Goal: Information Seeking & Learning: Learn about a topic

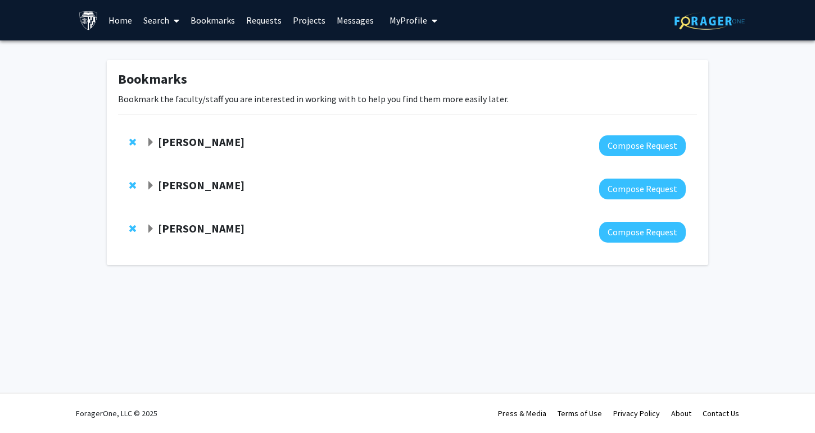
click at [197, 146] on strong "[PERSON_NAME]" at bounding box center [201, 142] width 87 height 14
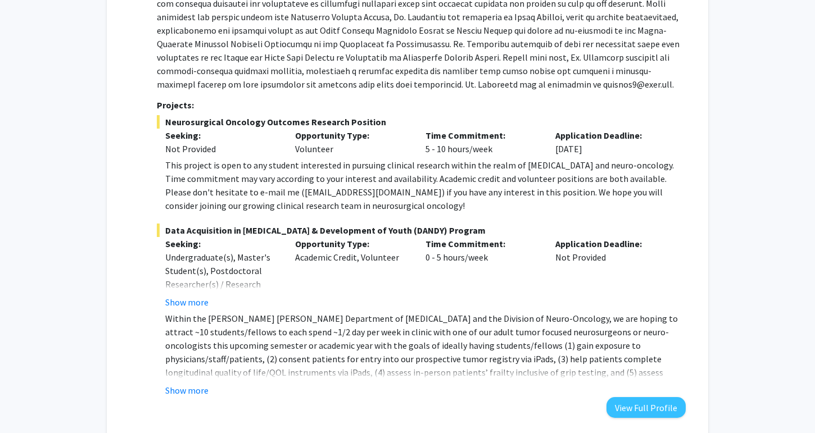
scroll to position [198, 0]
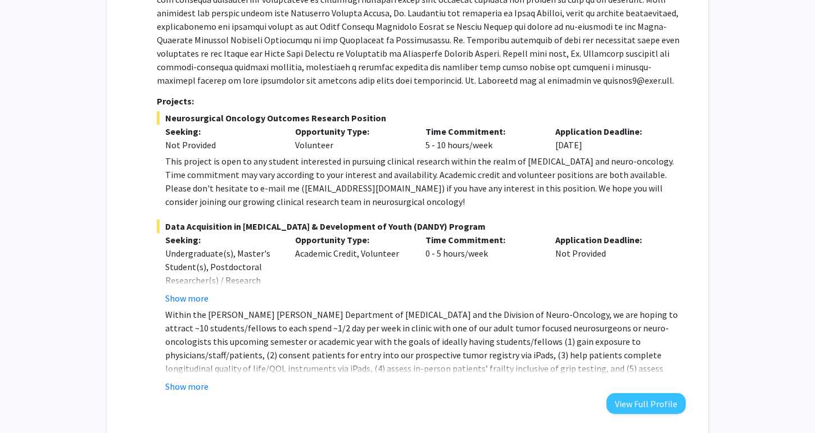
click at [225, 196] on div "This project is open to any student interested in pursuing clinical research wi…" at bounding box center [425, 181] width 520 height 54
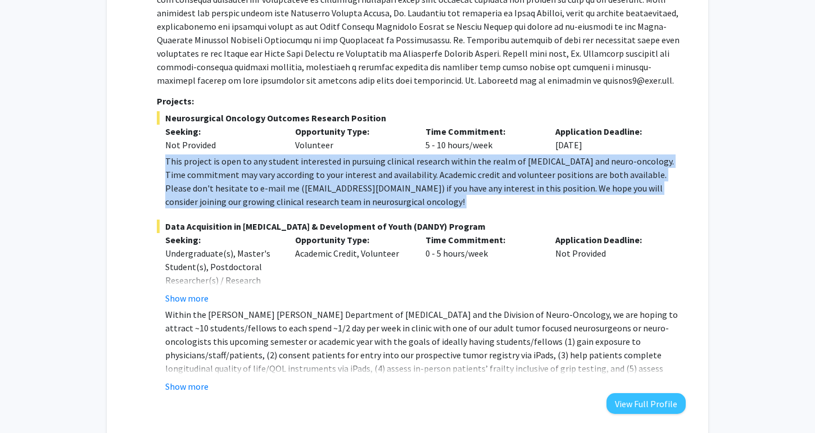
click at [225, 196] on div "This project is open to any student interested in pursuing clinical research wi…" at bounding box center [425, 181] width 520 height 54
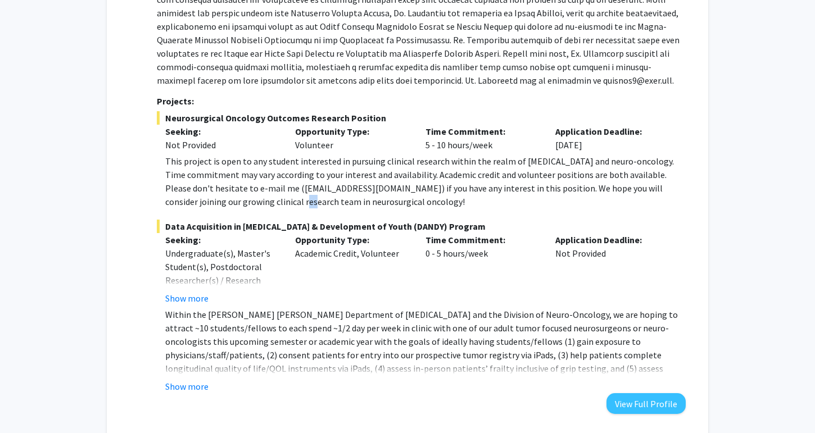
click at [225, 196] on div "This project is open to any student interested in pursuing clinical research wi…" at bounding box center [425, 181] width 520 height 54
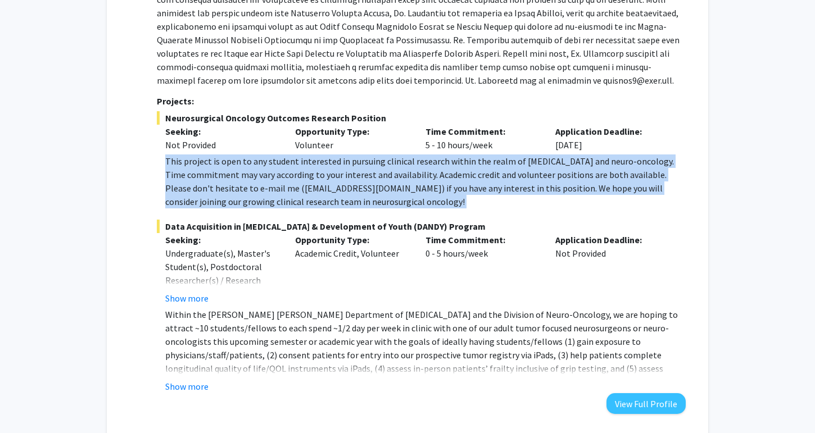
click at [225, 196] on div "This project is open to any student interested in pursuing clinical research wi…" at bounding box center [425, 181] width 520 height 54
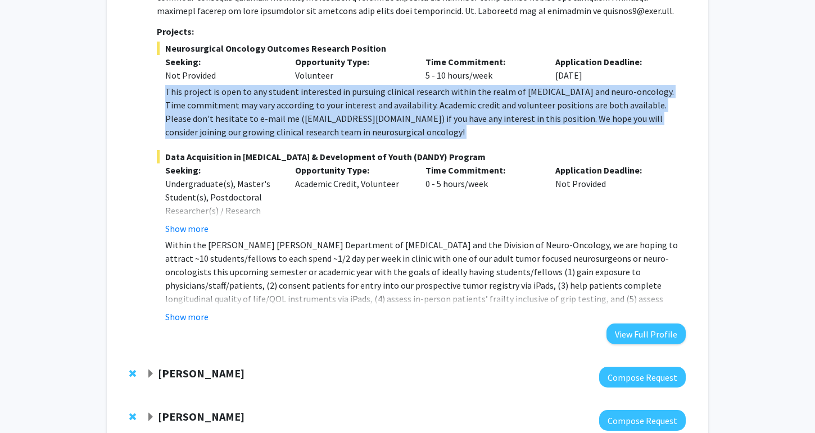
scroll to position [271, 0]
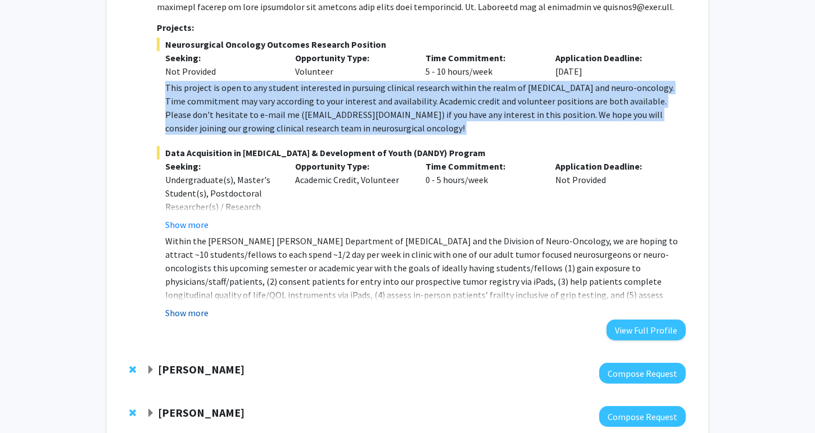
click at [190, 313] on button "Show more" at bounding box center [186, 312] width 43 height 13
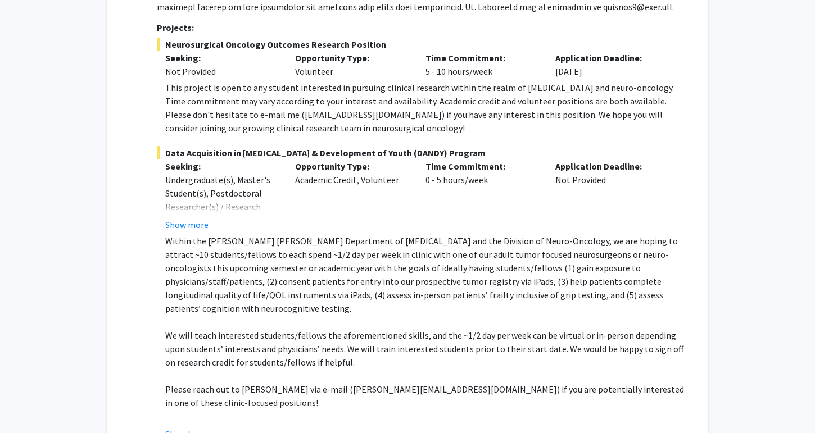
click at [216, 247] on p "Within the [PERSON_NAME] [PERSON_NAME] Department of [MEDICAL_DATA] and the Div…" at bounding box center [425, 274] width 520 height 81
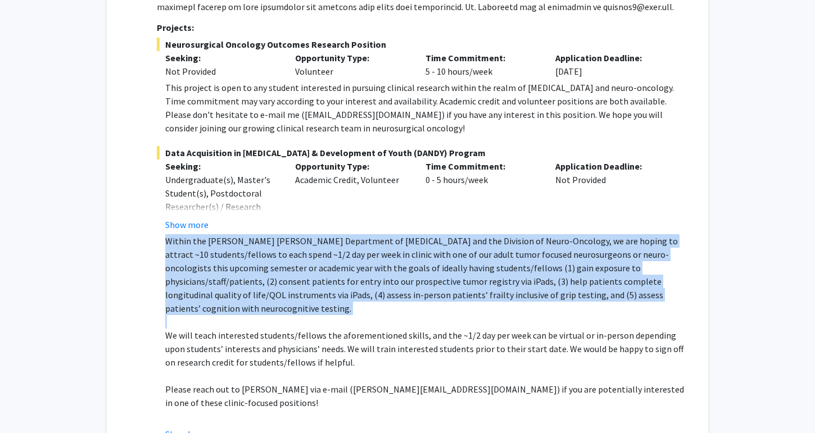
click at [216, 247] on p "Within the [PERSON_NAME] [PERSON_NAME] Department of [MEDICAL_DATA] and the Div…" at bounding box center [425, 274] width 520 height 81
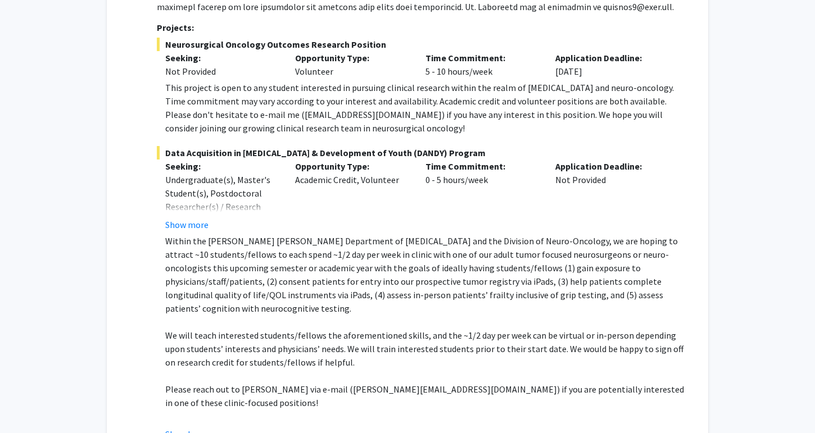
click at [269, 331] on p "We will teach interested students/fellows the aforementioned skills, and the ~1…" at bounding box center [425, 349] width 520 height 40
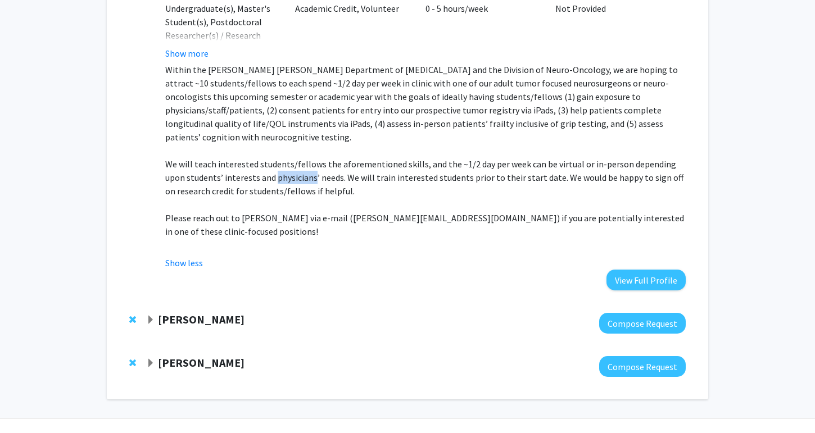
scroll to position [442, 0]
click at [203, 313] on strong "[PERSON_NAME]" at bounding box center [201, 320] width 87 height 14
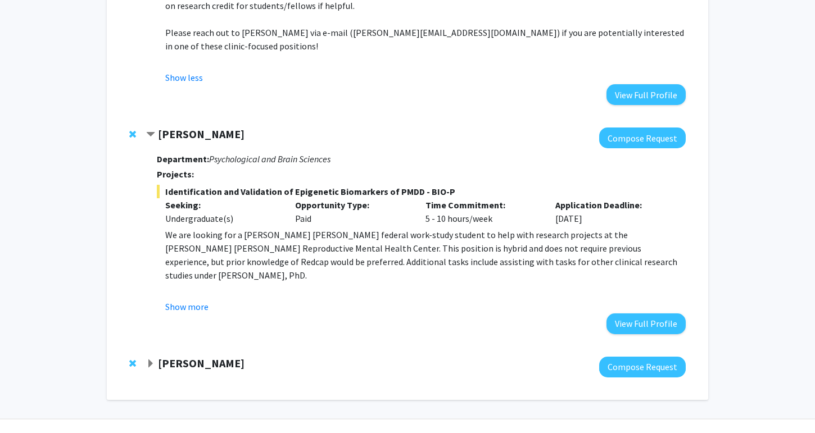
scroll to position [628, 0]
click at [187, 301] on button "Show more" at bounding box center [186, 307] width 43 height 13
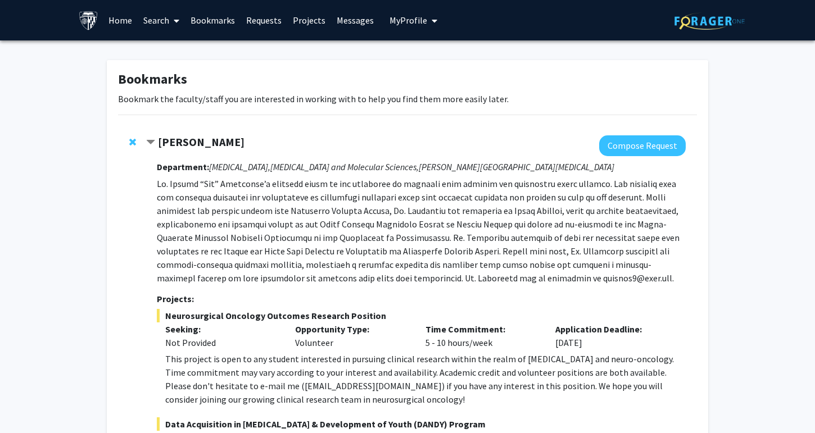
scroll to position [0, 0]
click at [113, 24] on link "Home" at bounding box center [120, 20] width 35 height 39
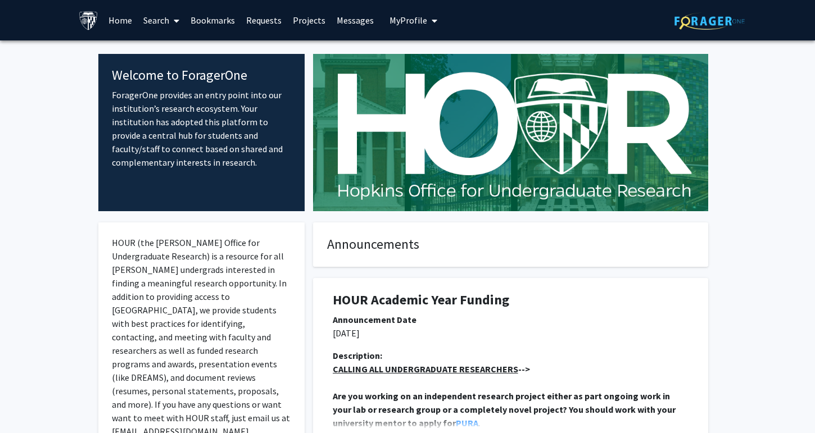
click at [167, 24] on link "Search" at bounding box center [161, 20] width 47 height 39
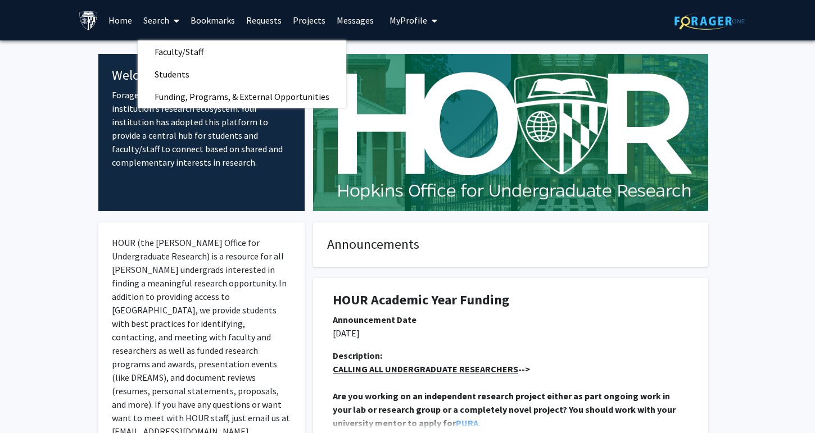
click at [160, 23] on link "Search" at bounding box center [161, 20] width 47 height 39
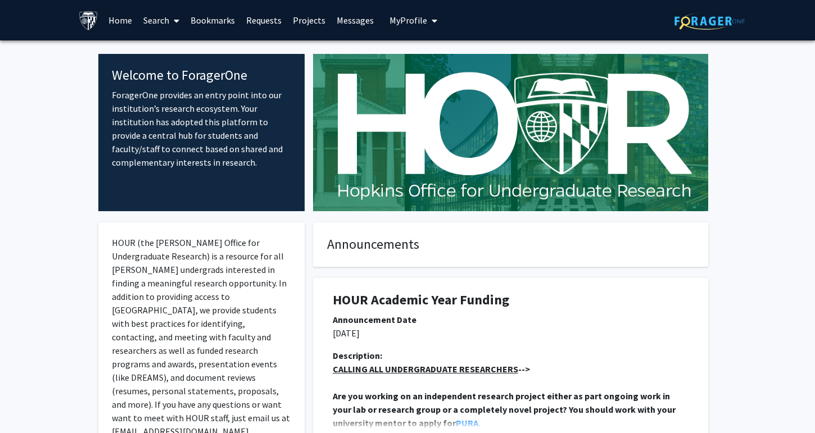
click at [309, 21] on link "Projects" at bounding box center [309, 20] width 44 height 39
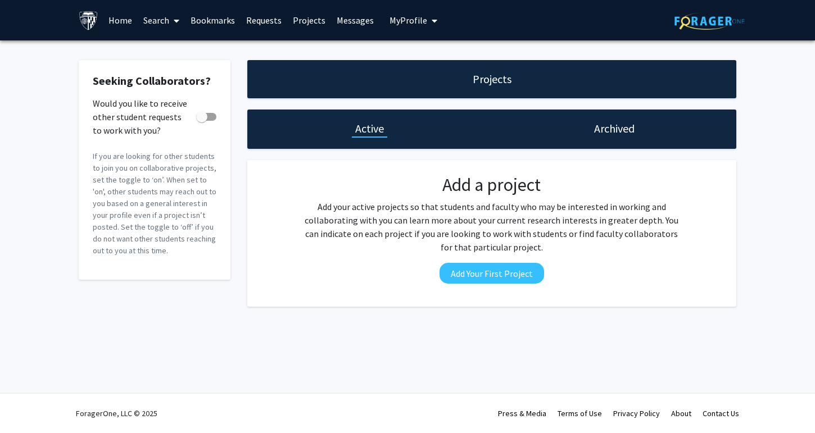
click at [304, 18] on link "Projects" at bounding box center [309, 20] width 44 height 39
click at [159, 20] on link "Search" at bounding box center [161, 20] width 47 height 39
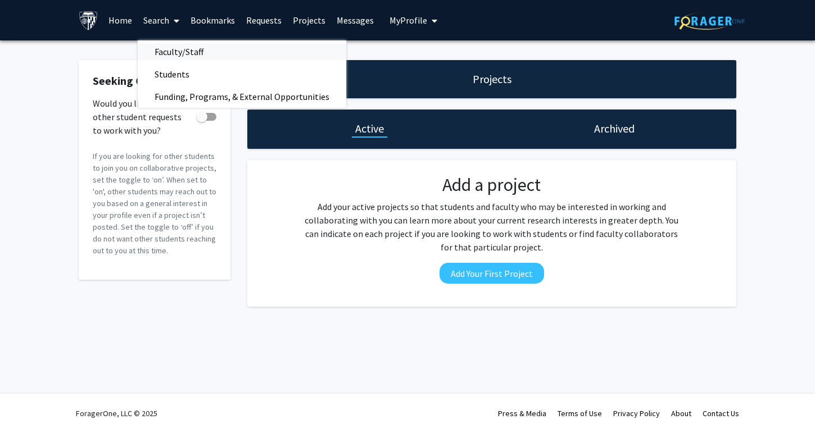
click at [185, 50] on span "Faculty/Staff" at bounding box center [179, 51] width 83 height 22
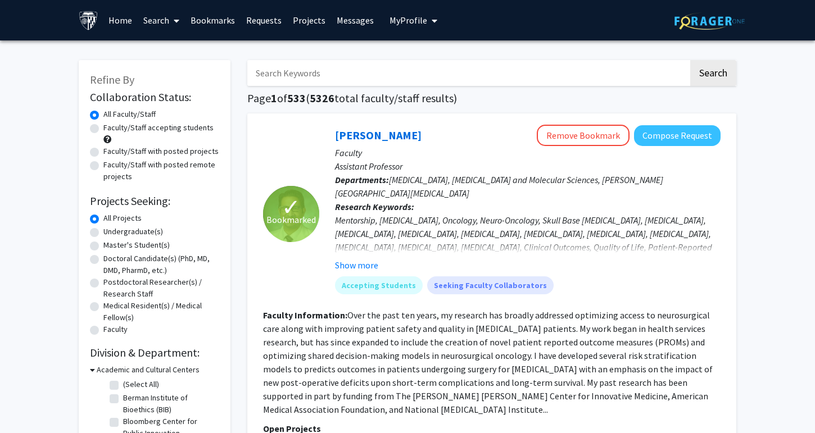
click at [169, 19] on link "Search" at bounding box center [161, 20] width 47 height 39
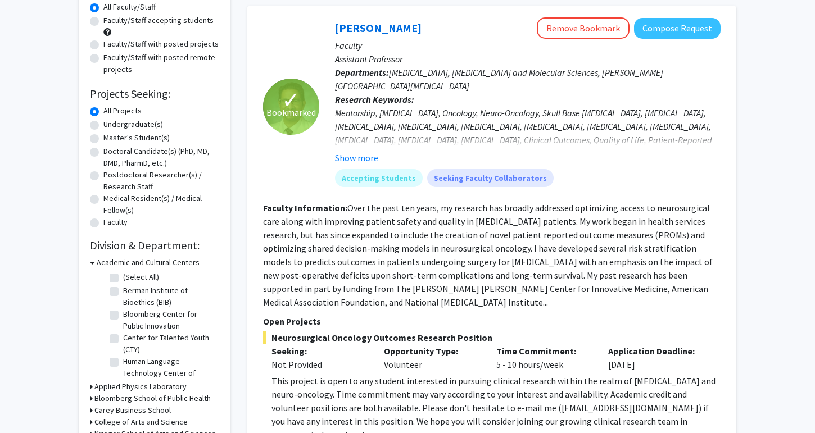
scroll to position [113, 0]
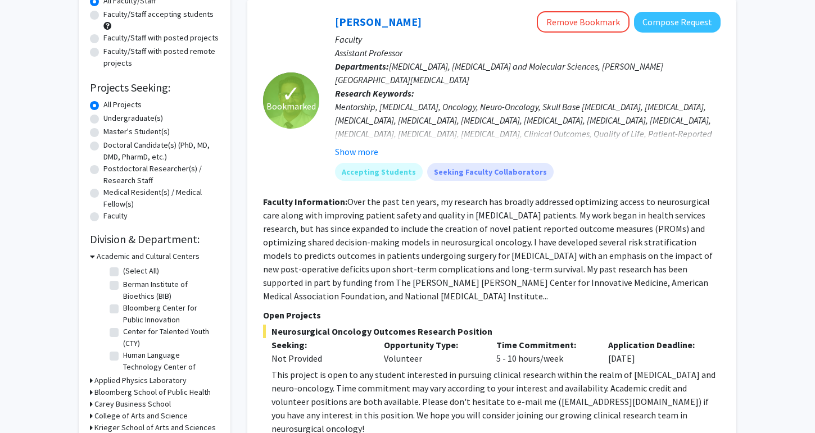
click at [146, 124] on label "Undergraduate(s)" at bounding box center [133, 118] width 60 height 12
click at [111, 120] on input "Undergraduate(s)" at bounding box center [106, 115] width 7 height 7
radio input "true"
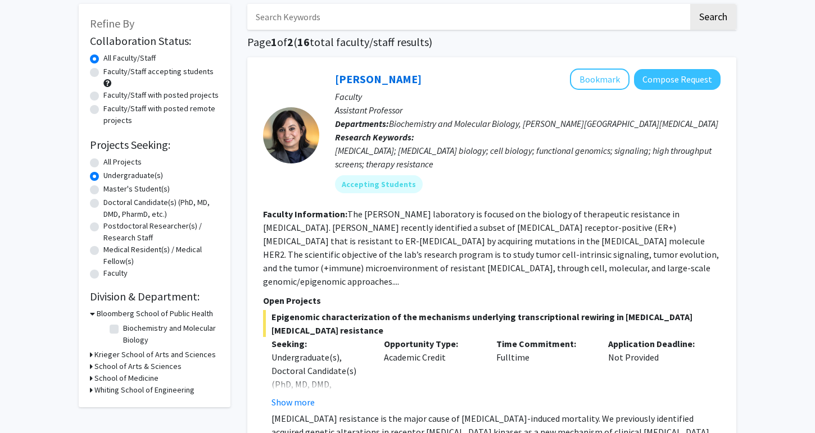
scroll to position [54, 0]
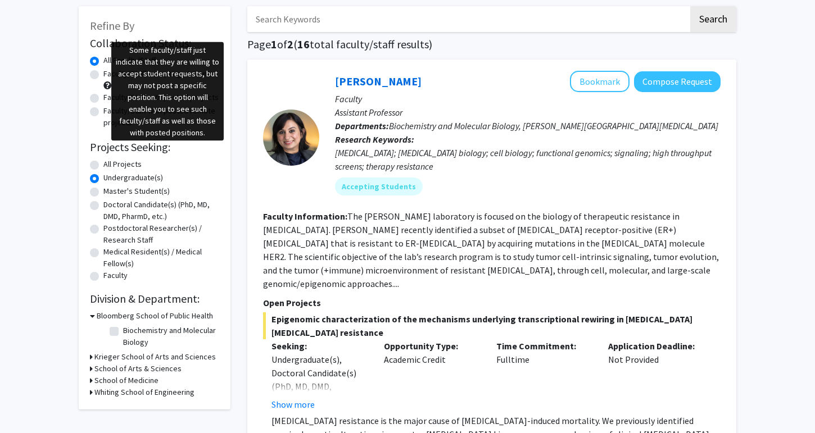
click at [108, 86] on span at bounding box center [107, 85] width 8 height 8
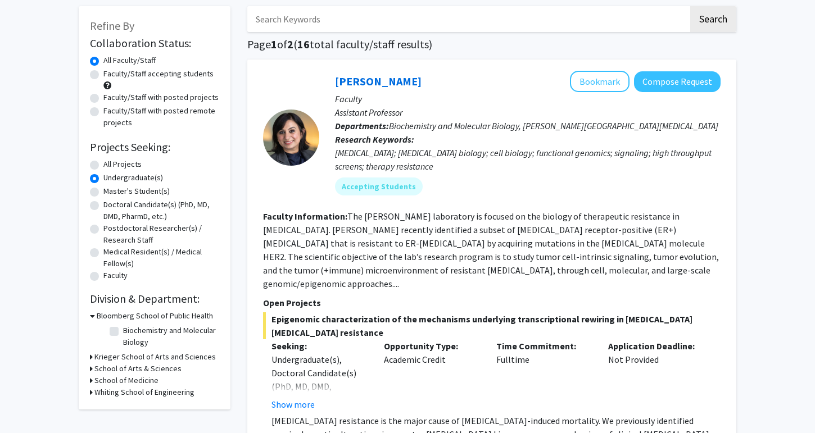
click at [113, 80] on label "Faculty/Staff accepting students" at bounding box center [158, 74] width 110 height 12
click at [111, 75] on input "Faculty/Staff accepting students" at bounding box center [106, 71] width 7 height 7
radio input "true"
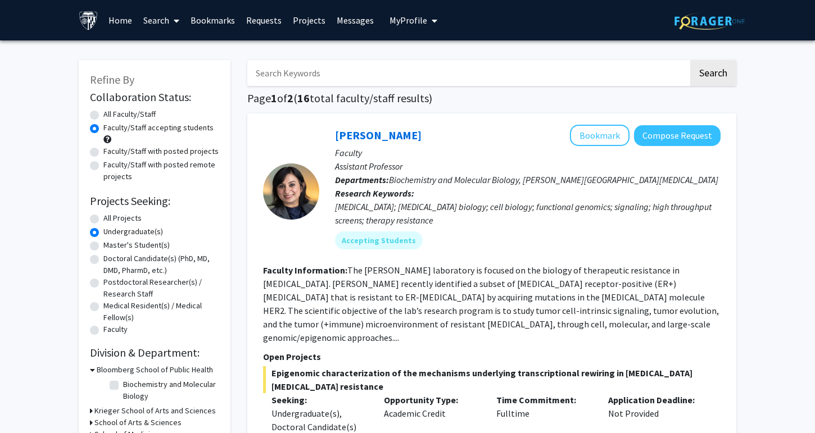
click at [125, 120] on label "All Faculty/Staff" at bounding box center [129, 114] width 52 height 12
click at [111, 116] on input "All Faculty/Staff" at bounding box center [106, 111] width 7 height 7
radio input "true"
click at [149, 152] on label "Faculty/Staff with posted projects" at bounding box center [160, 152] width 115 height 12
click at [111, 152] on input "Faculty/Staff with posted projects" at bounding box center [106, 149] width 7 height 7
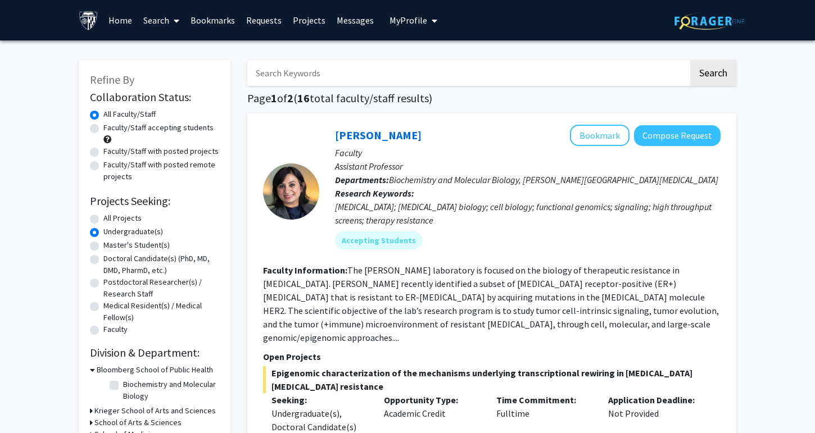
radio input "true"
click at [156, 163] on label "Faculty/Staff with posted remote projects" at bounding box center [161, 171] width 116 height 24
click at [111, 163] on input "Faculty/Staff with posted remote projects" at bounding box center [106, 162] width 7 height 7
radio input "true"
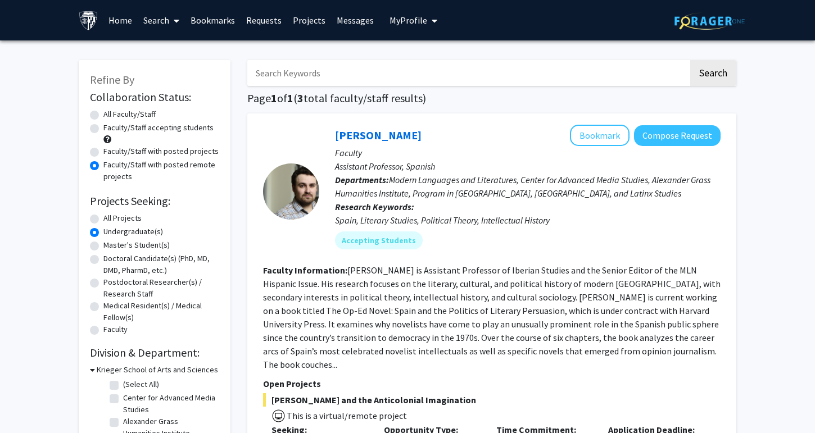
click at [142, 119] on label "All Faculty/Staff" at bounding box center [129, 114] width 52 height 12
click at [111, 116] on input "All Faculty/Staff" at bounding box center [106, 111] width 7 height 7
radio input "true"
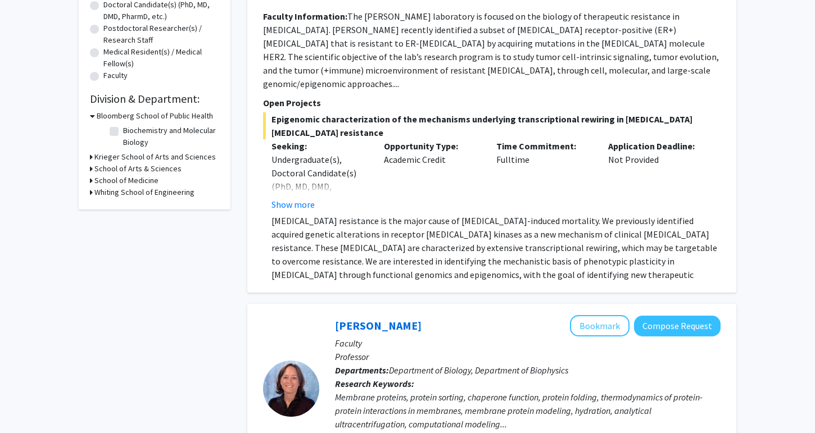
scroll to position [253, 0]
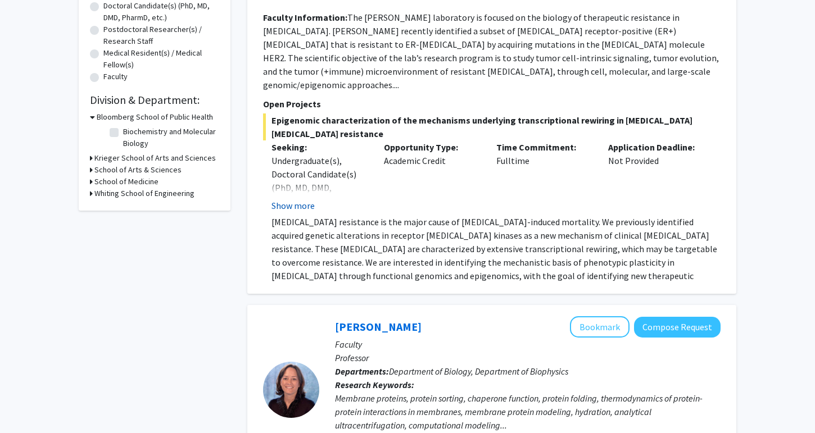
click at [297, 199] on button "Show more" at bounding box center [292, 205] width 43 height 13
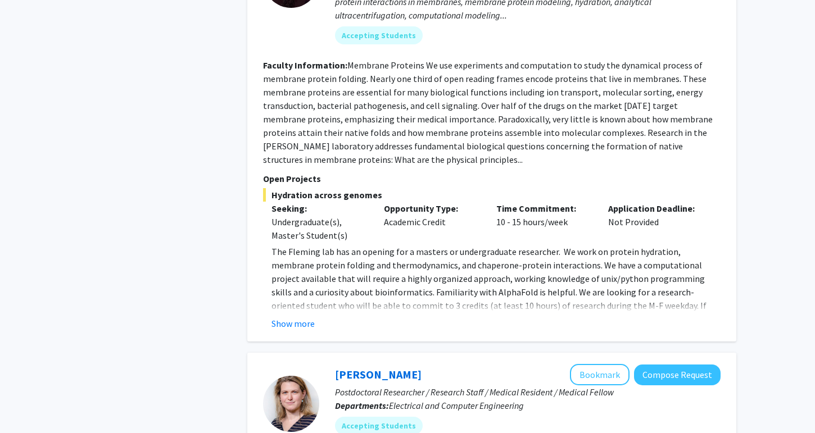
scroll to position [752, 0]
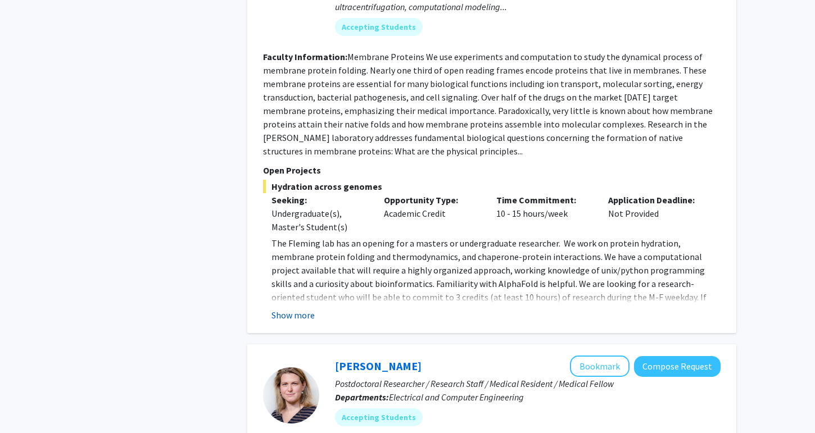
click at [293, 308] on button "Show more" at bounding box center [292, 314] width 43 height 13
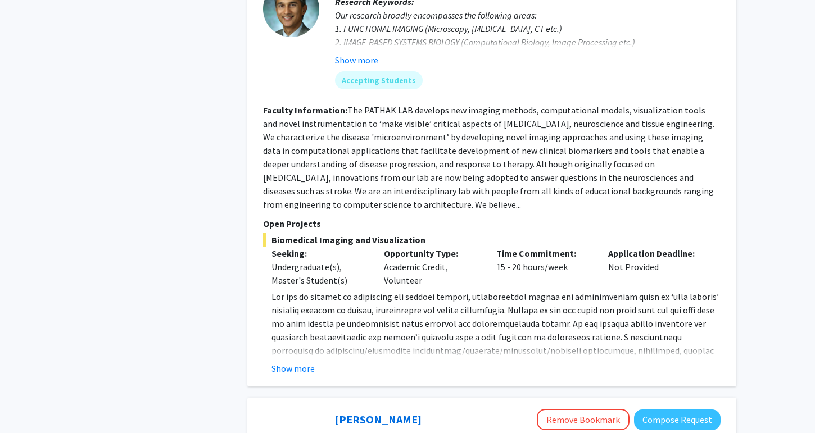
scroll to position [2420, 0]
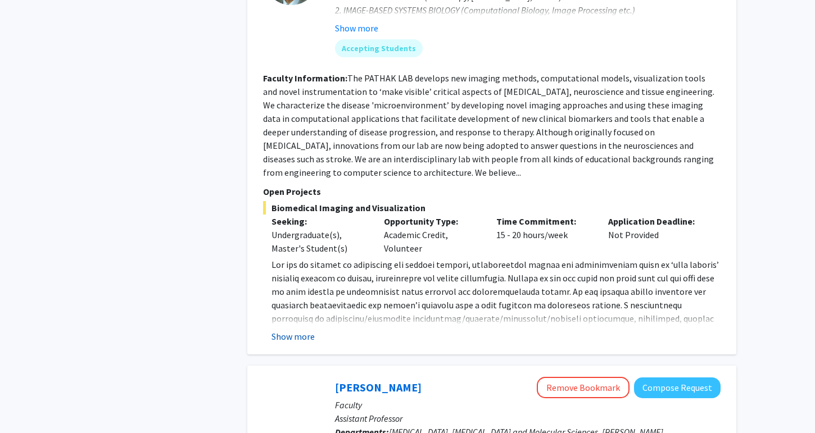
click at [302, 330] on button "Show more" at bounding box center [292, 336] width 43 height 13
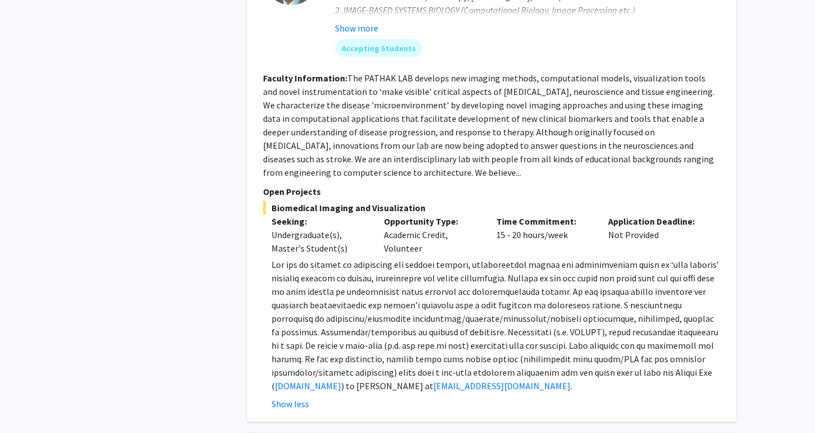
click at [292, 259] on span at bounding box center [494, 325] width 447 height 133
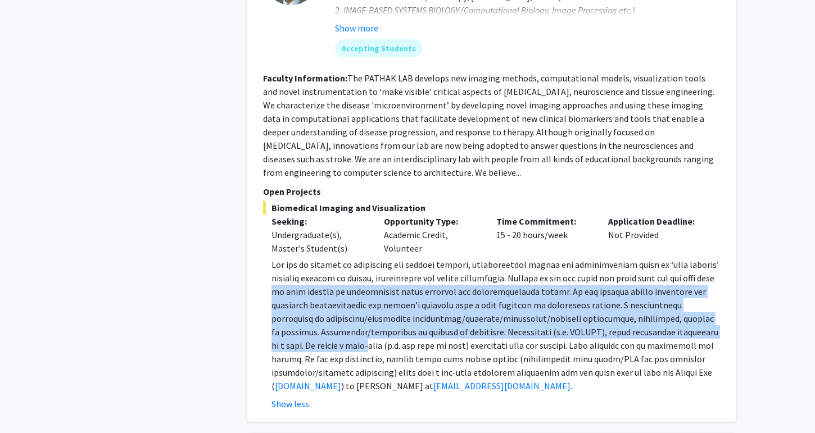
drag, startPoint x: 292, startPoint y: 212, endPoint x: 322, endPoint y: 262, distance: 58.2
click at [322, 262] on span at bounding box center [494, 325] width 447 height 133
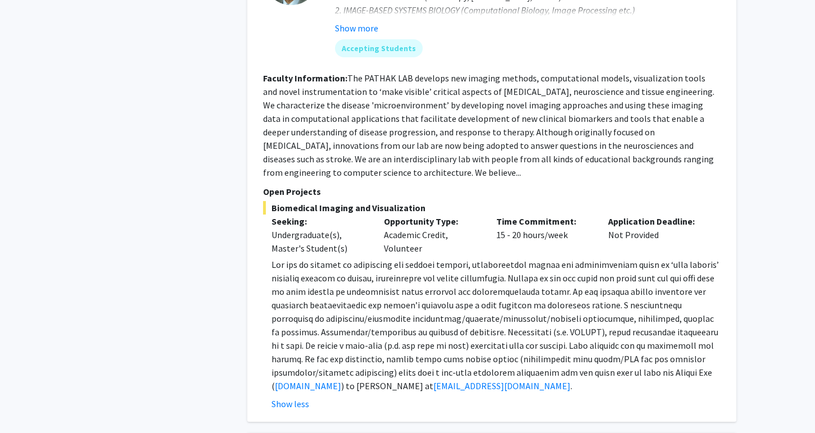
click at [344, 275] on span at bounding box center [494, 325] width 447 height 133
drag, startPoint x: 344, startPoint y: 275, endPoint x: 346, endPoint y: 280, distance: 5.9
click at [346, 280] on span at bounding box center [494, 325] width 447 height 133
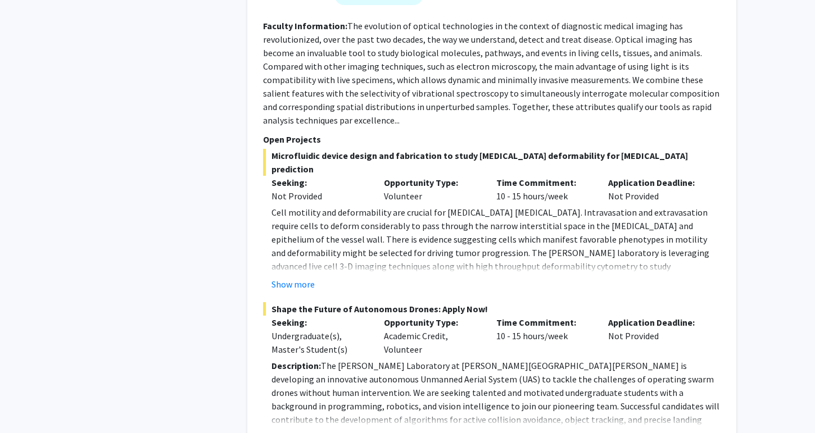
scroll to position [5274, 0]
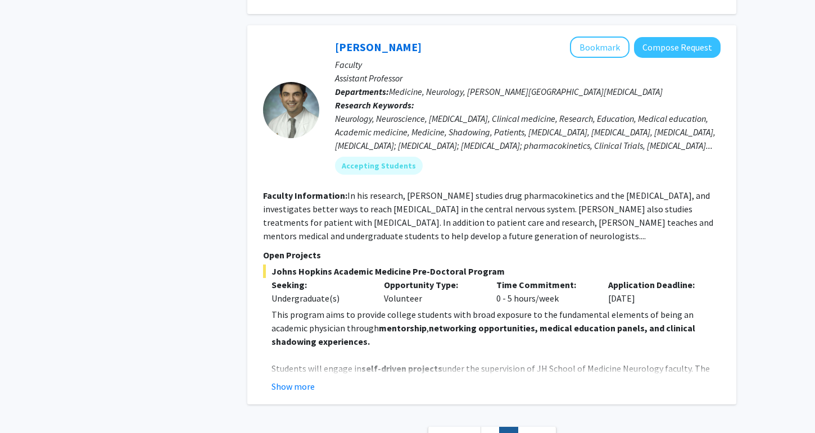
scroll to position [2106, 0]
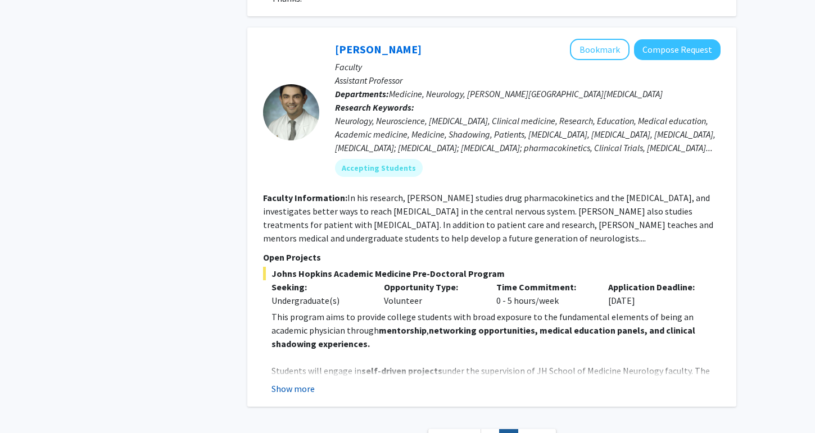
click at [304, 382] on button "Show more" at bounding box center [292, 388] width 43 height 13
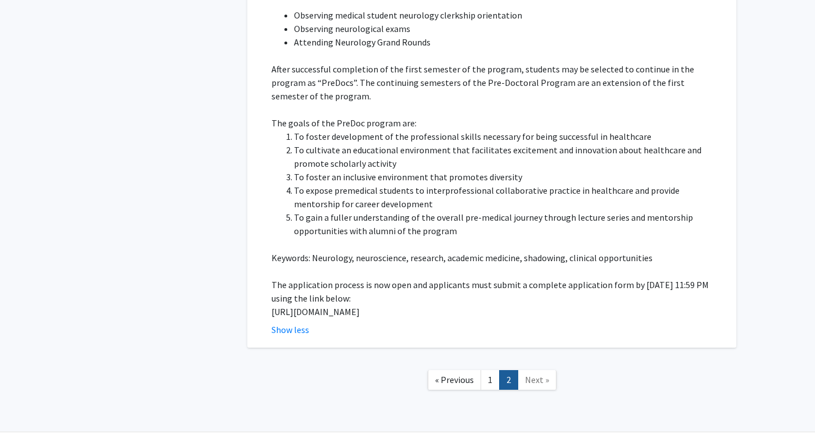
scroll to position [2636, 0]
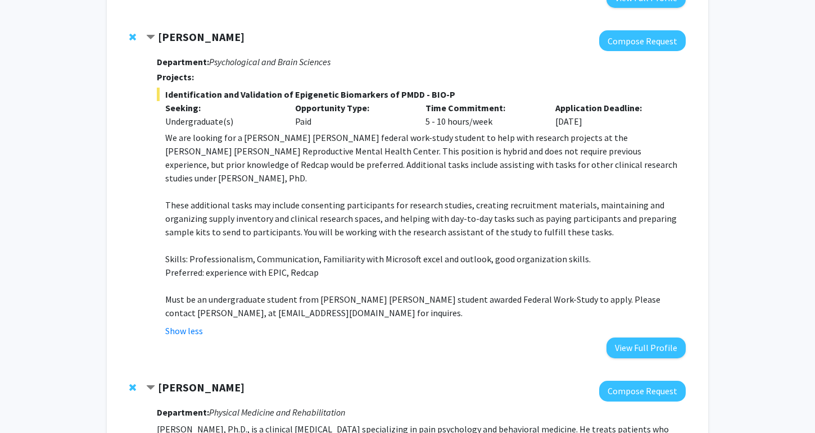
scroll to position [724, 0]
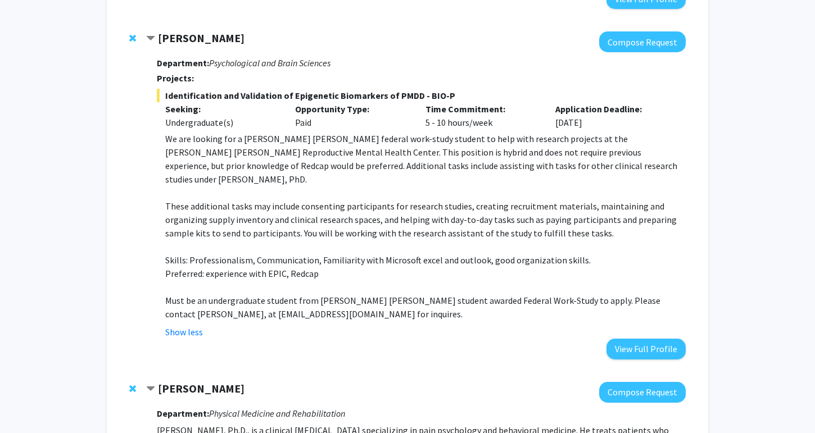
click at [275, 132] on p "We are looking for a [PERSON_NAME] [PERSON_NAME] federal work-study student to …" at bounding box center [425, 159] width 520 height 54
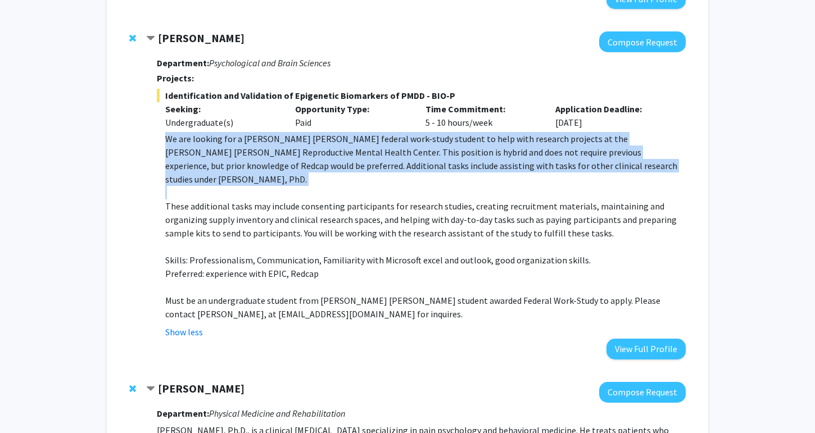
click at [275, 132] on p "We are looking for a [PERSON_NAME] [PERSON_NAME] federal work-study student to …" at bounding box center [425, 159] width 520 height 54
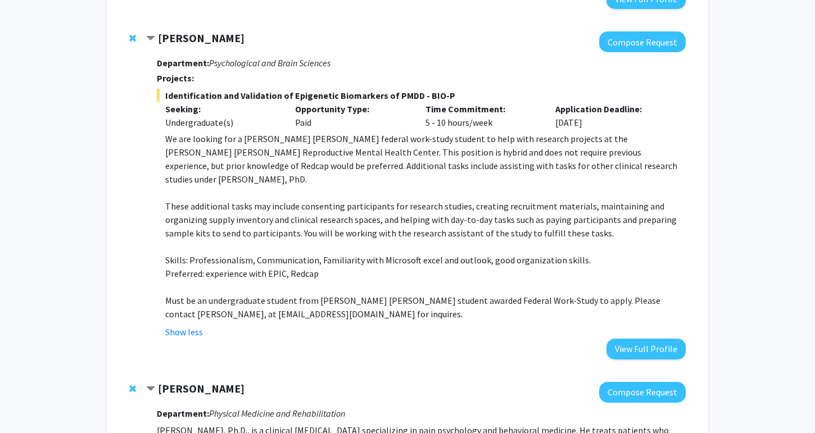
click at [273, 199] on p "These additional tasks may include consenting participants for research studies…" at bounding box center [425, 219] width 520 height 40
click at [275, 199] on p "These additional tasks may include consenting participants for research studies…" at bounding box center [425, 219] width 520 height 40
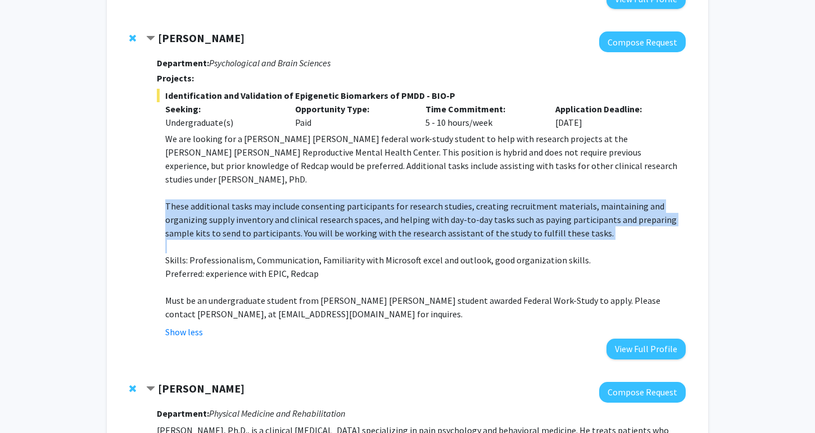
click at [275, 199] on p "These additional tasks may include consenting participants for research studies…" at bounding box center [425, 219] width 520 height 40
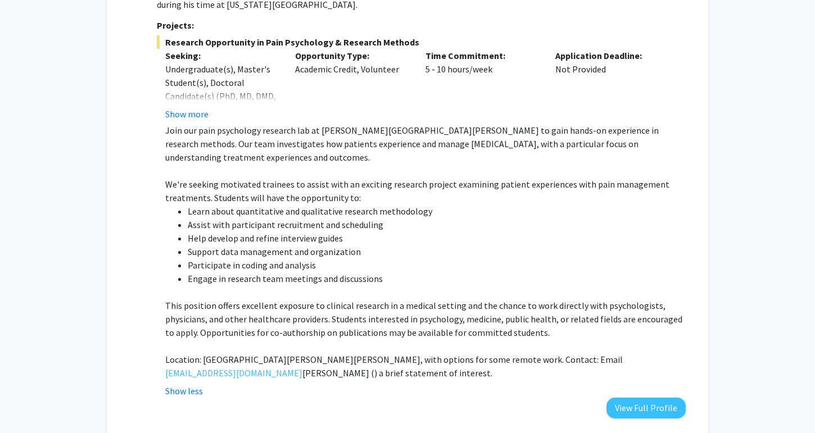
scroll to position [1302, 0]
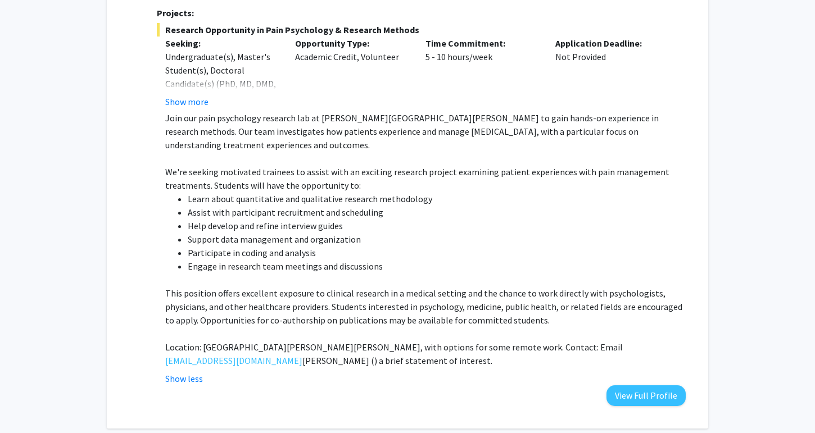
click at [294, 287] on p "This position offers excellent exposure to clinical research in a medical setti…" at bounding box center [425, 307] width 520 height 40
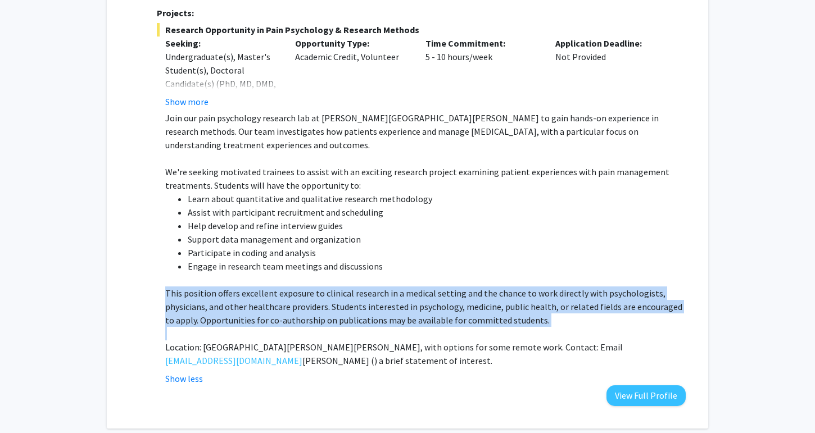
click at [294, 287] on p "This position offers excellent exposure to clinical research in a medical setti…" at bounding box center [425, 307] width 520 height 40
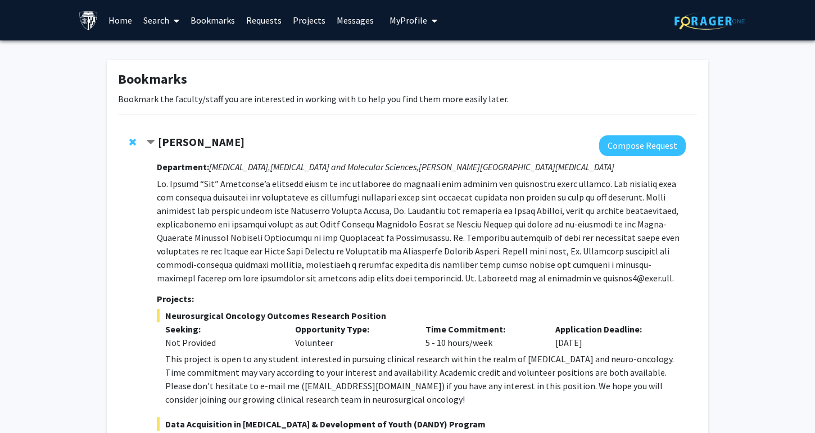
scroll to position [0, 0]
